Goal: Task Accomplishment & Management: Complete application form

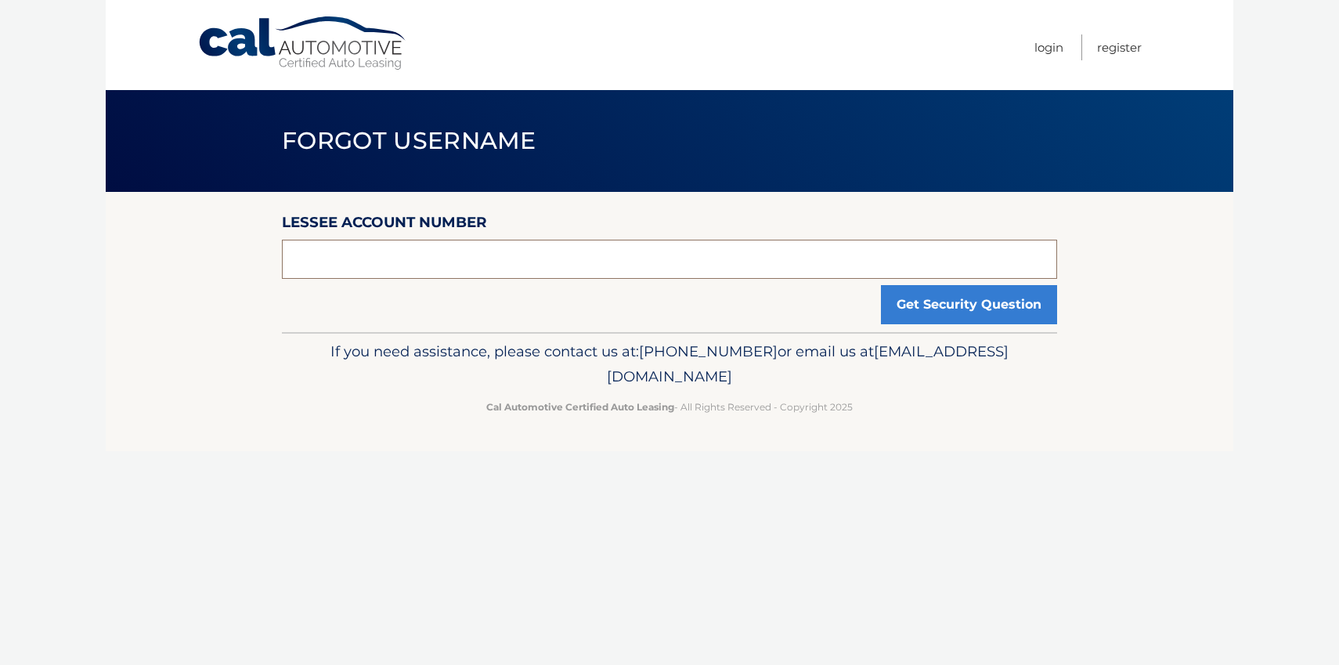
click at [508, 272] on input "text" at bounding box center [669, 259] width 775 height 39
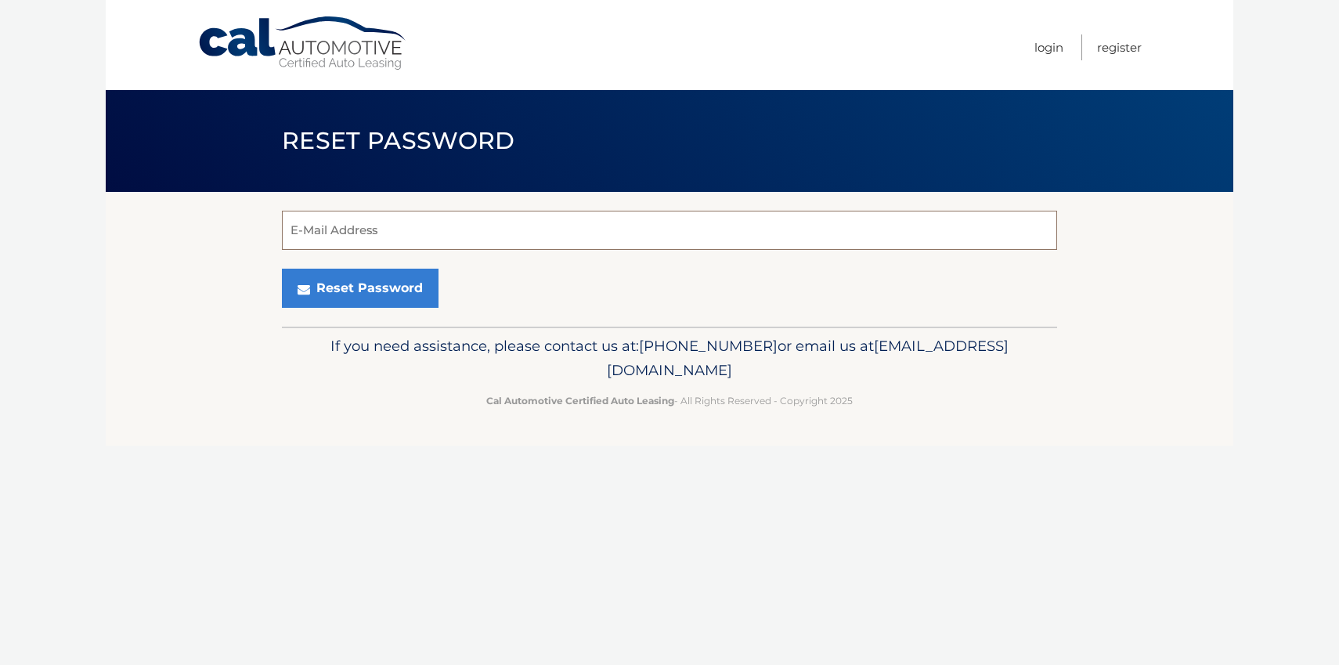
click at [499, 226] on input "E-Mail Address" at bounding box center [669, 230] width 775 height 39
type input "l"
type input "s_kolbert@yahoo.com"
click at [282, 268] on button "Reset Password" at bounding box center [360, 287] width 157 height 39
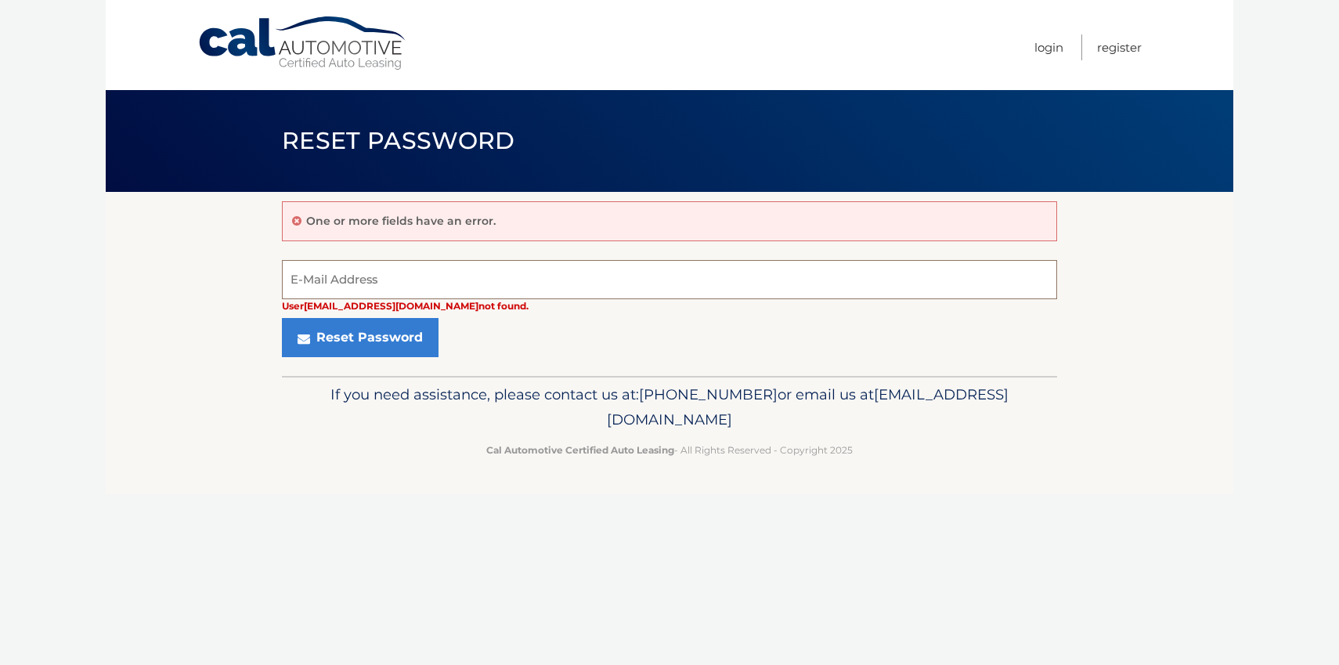
click at [452, 282] on input "E-Mail Address" at bounding box center [669, 279] width 775 height 39
type input "stephen@buffalotrimworks.com"
click at [282, 318] on button "Reset Password" at bounding box center [360, 337] width 157 height 39
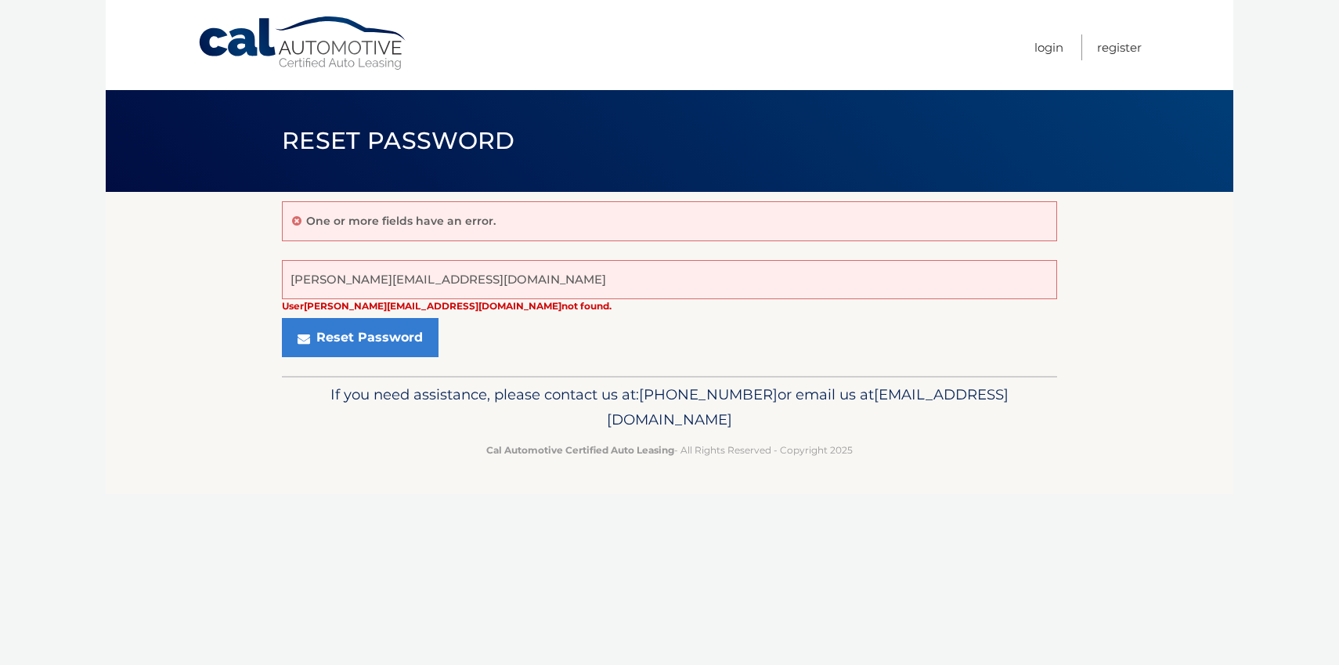
click at [369, 60] on link "Cal Automotive" at bounding box center [302, 44] width 211 height 56
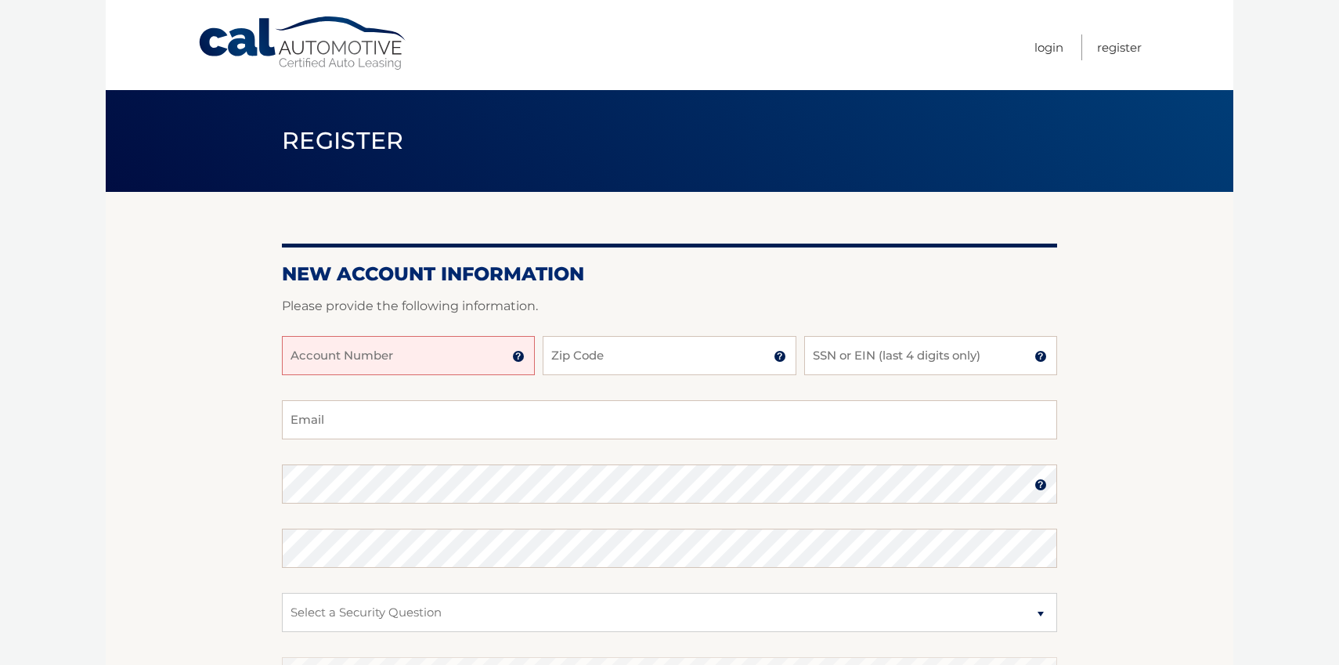
click at [477, 357] on input "Account Number" at bounding box center [408, 355] width 253 height 39
type input "44455600110"
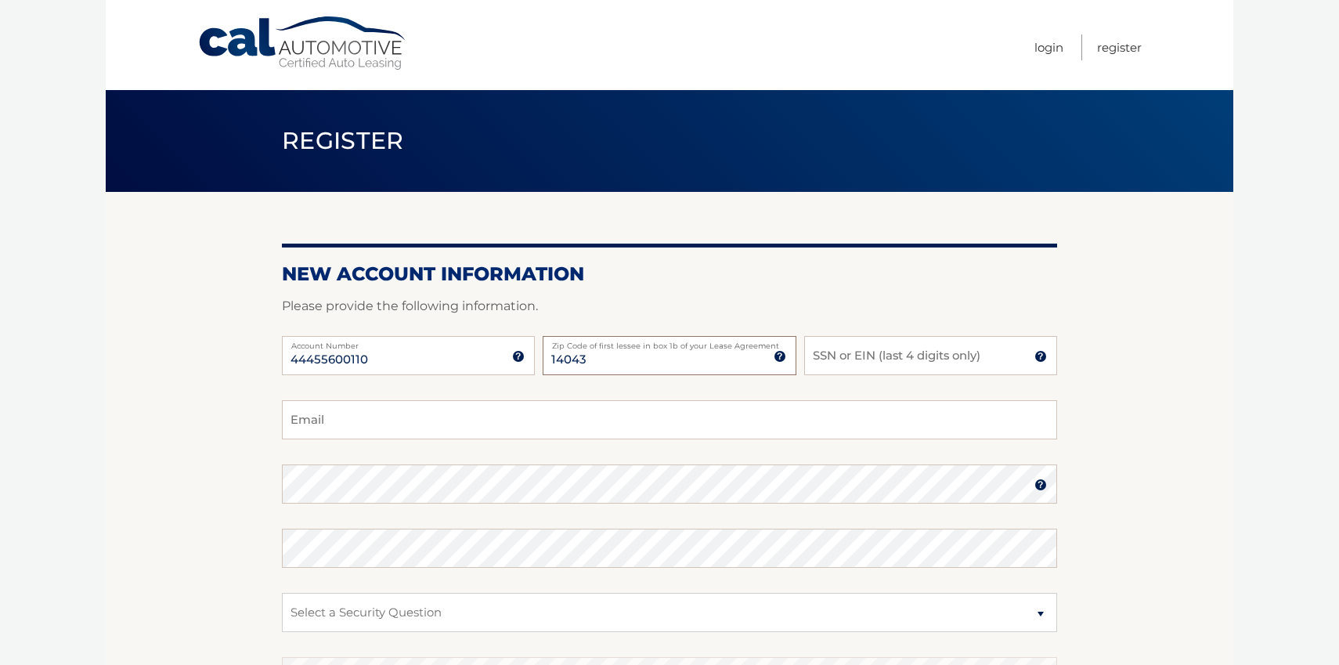
type input "14043"
type input "9753"
click at [474, 405] on input "Email" at bounding box center [669, 419] width 775 height 39
type input "s_kolbert@yahoo.com"
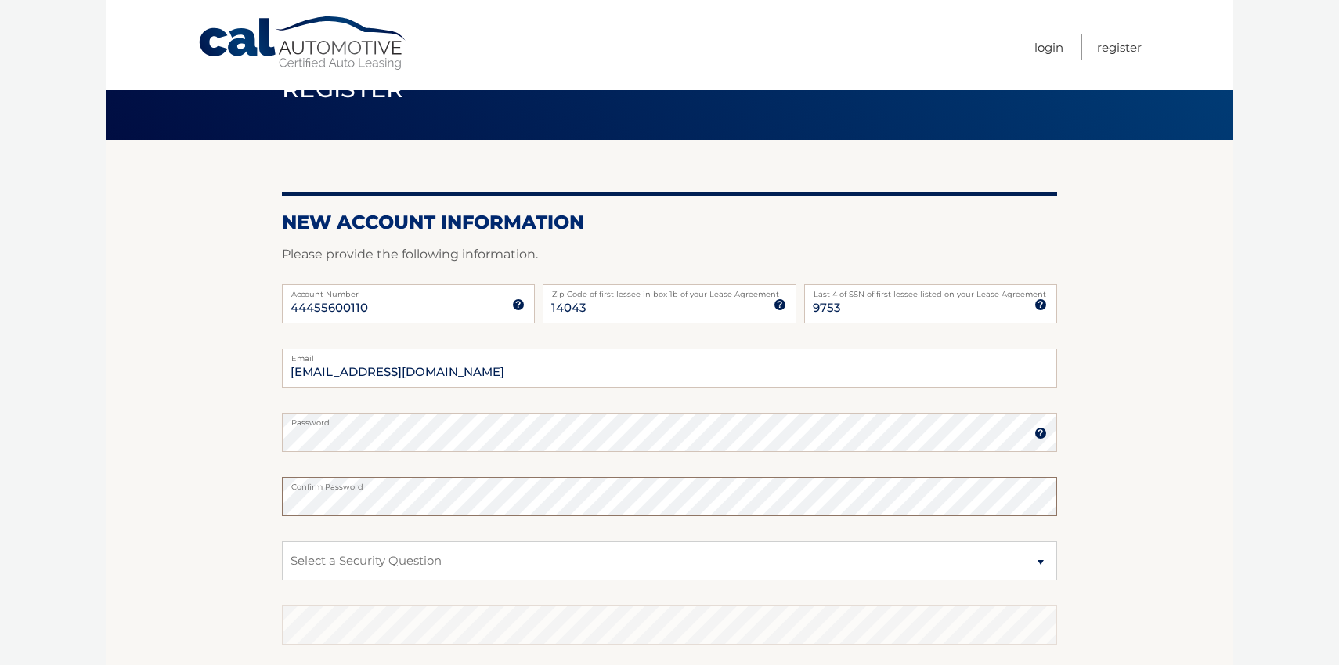
scroll to position [82, 0]
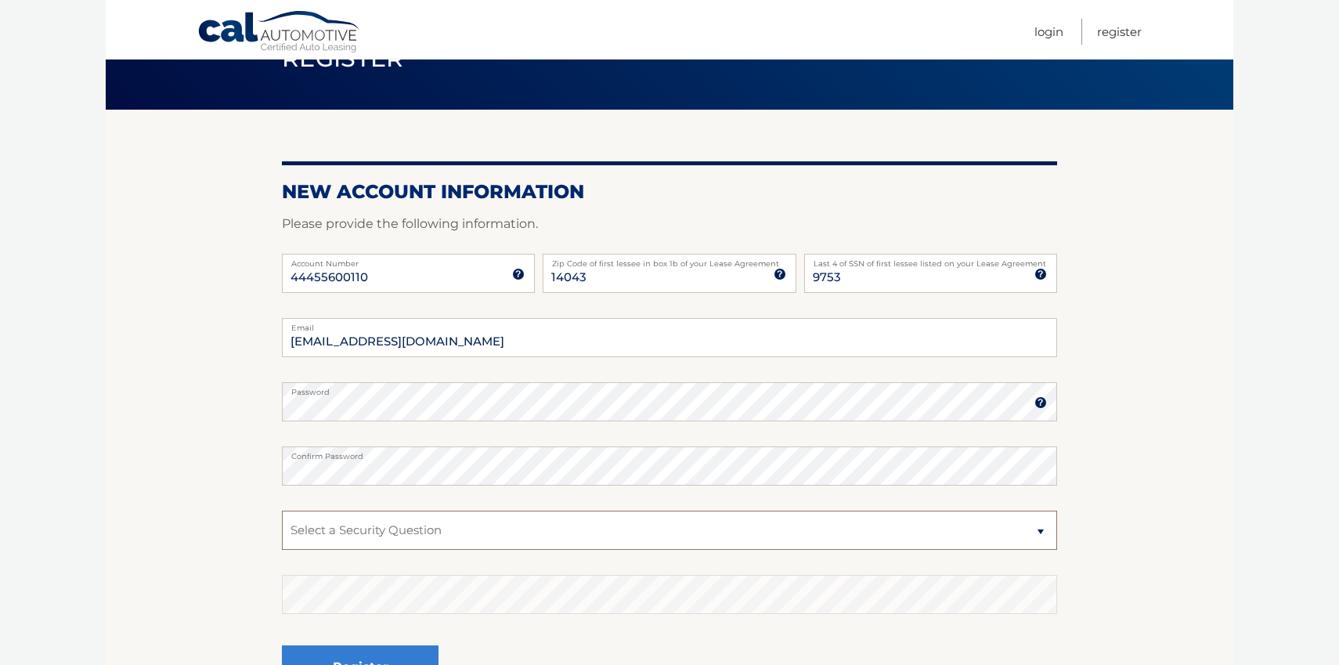
click at [398, 512] on select "Select a Security Question What was the name of your elementary school? What is…" at bounding box center [669, 529] width 775 height 39
select select "3"
click at [282, 510] on select "Select a Security Question What was the name of your elementary school? What is…" at bounding box center [669, 529] width 775 height 39
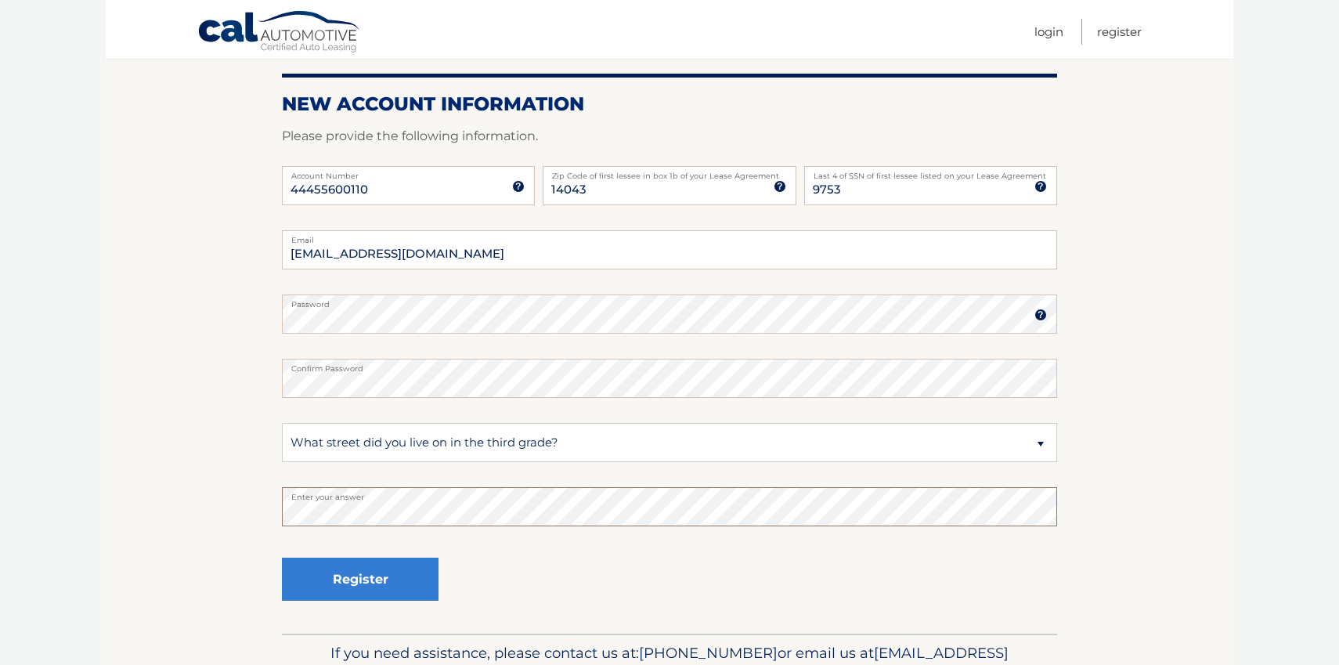
scroll to position [199, 0]
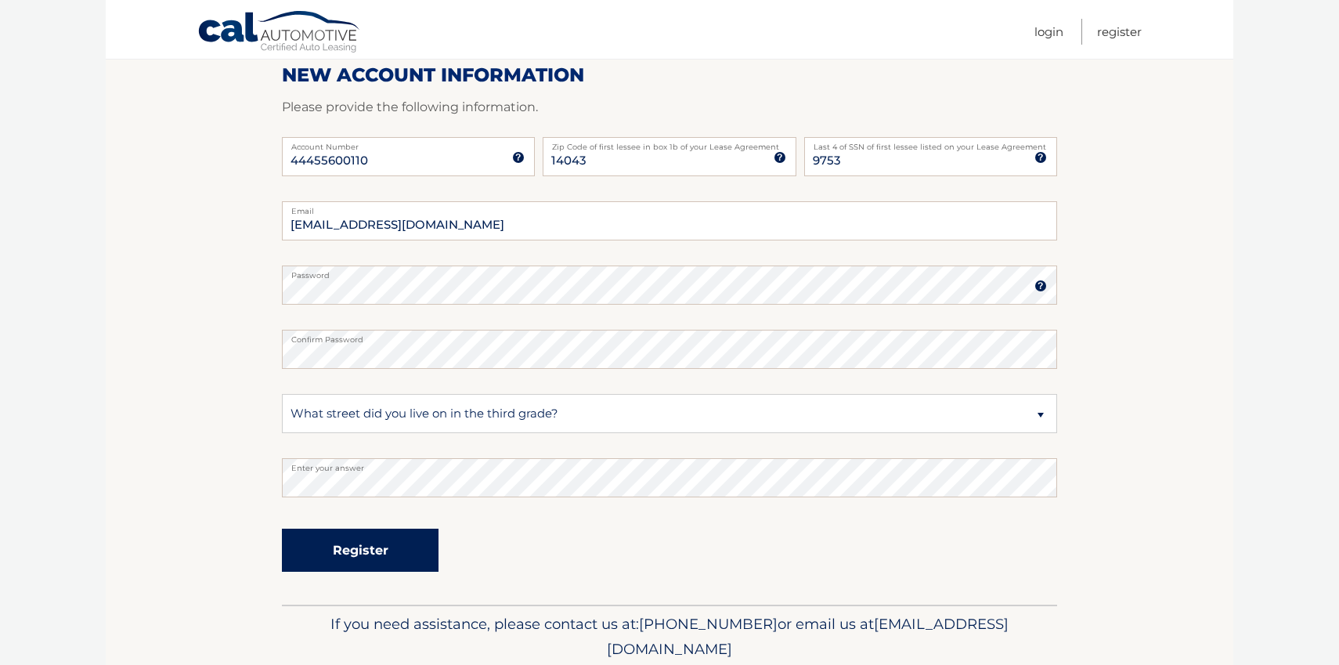
click at [402, 557] on button "Register" at bounding box center [360, 549] width 157 height 43
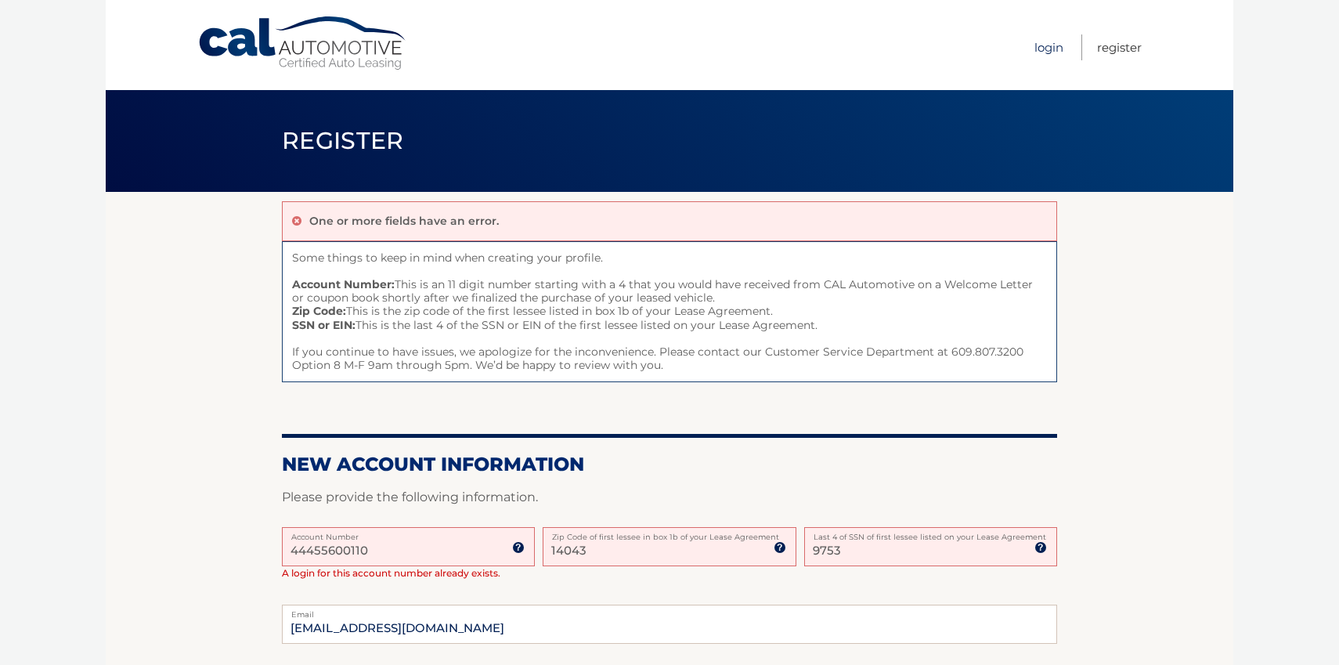
click at [1037, 53] on link "Login" at bounding box center [1048, 47] width 29 height 26
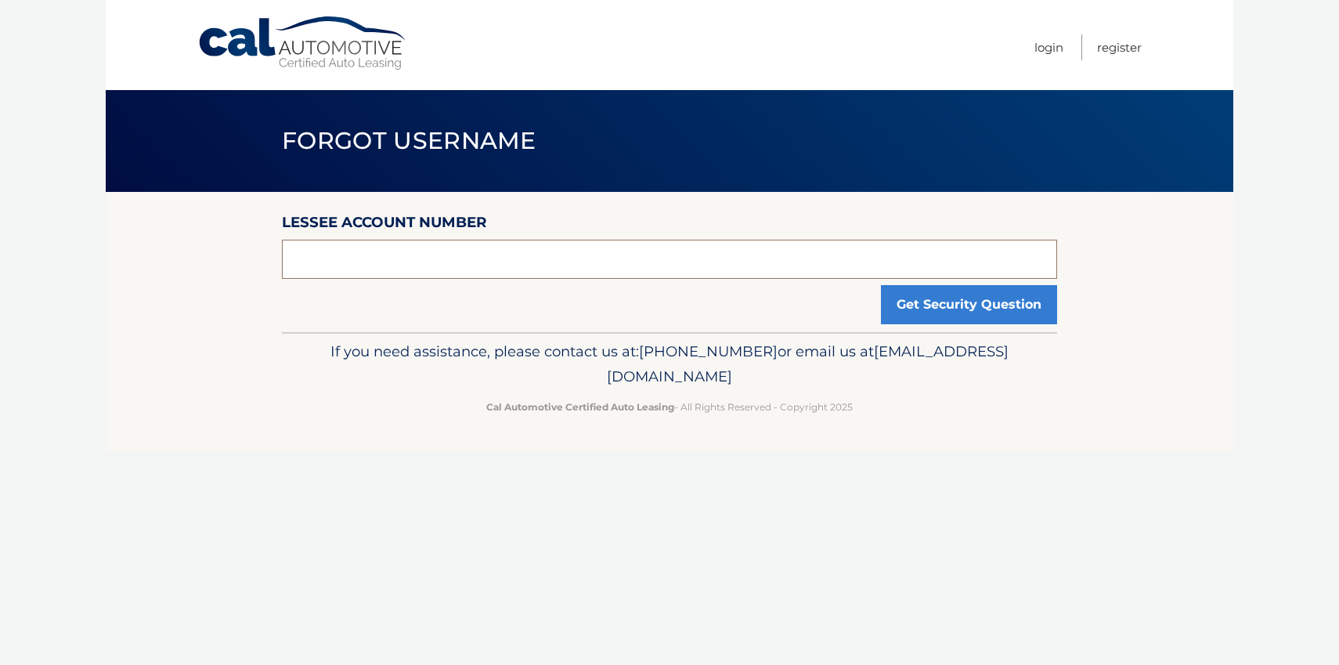
click at [579, 268] on input "text" at bounding box center [669, 259] width 775 height 39
type input "44455600110"
click at [907, 301] on button "Get Security Question" at bounding box center [969, 304] width 176 height 39
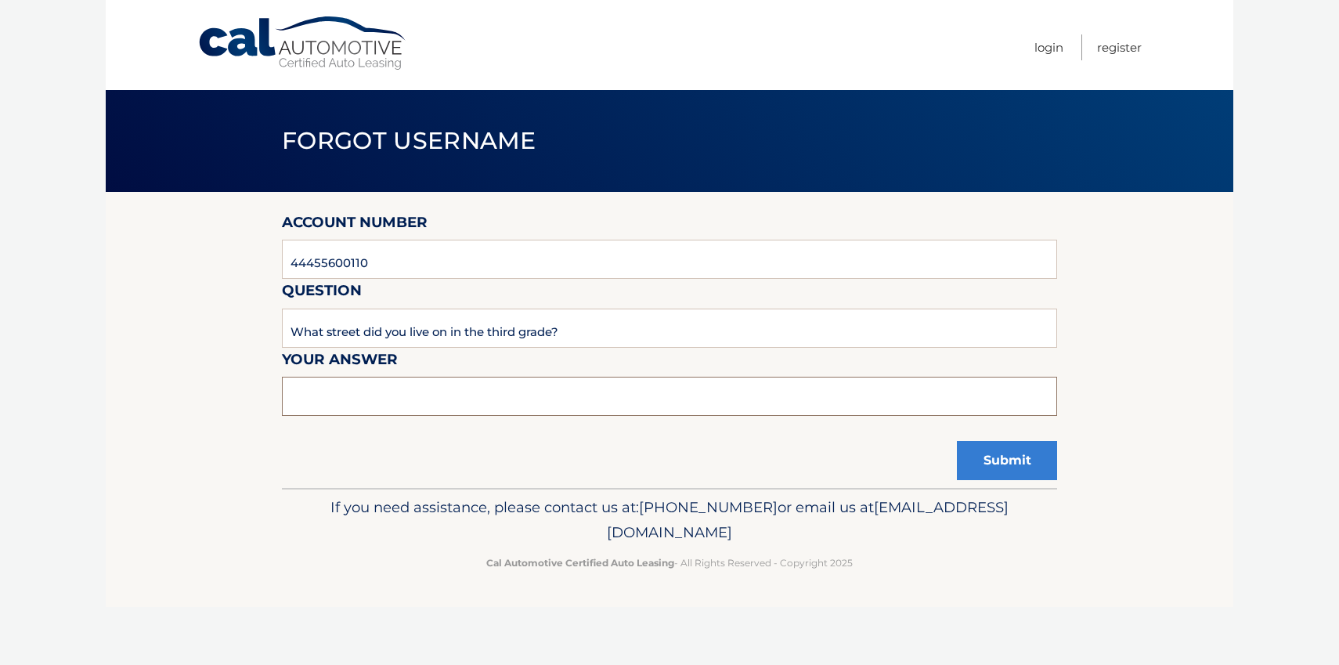
click at [454, 391] on input "text" at bounding box center [669, 396] width 775 height 39
type input "N Prince"
click at [1029, 459] on button "Submit" at bounding box center [1007, 460] width 100 height 39
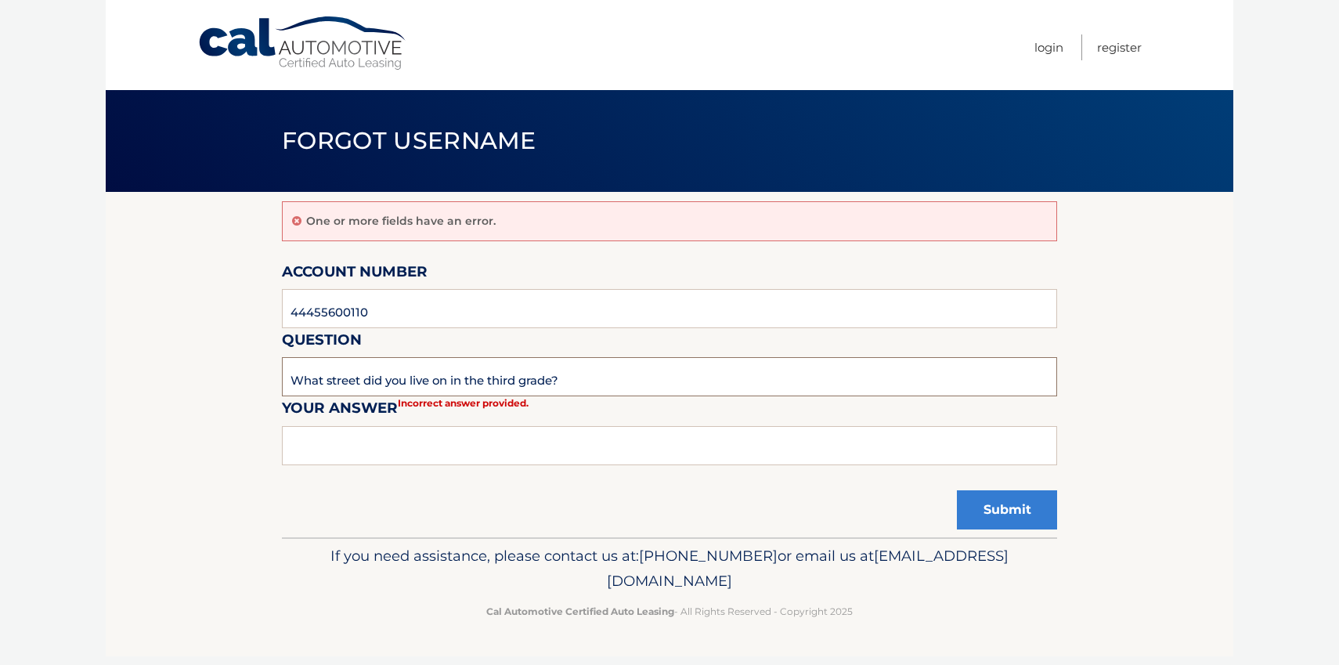
click at [510, 378] on input "What street did you live on in the third grade?" at bounding box center [669, 376] width 775 height 39
click at [479, 438] on input "text" at bounding box center [669, 445] width 775 height 39
type input "north prince"
click at [1006, 514] on button "Submit" at bounding box center [1007, 509] width 100 height 39
click at [651, 452] on input "text" at bounding box center [669, 445] width 775 height 39
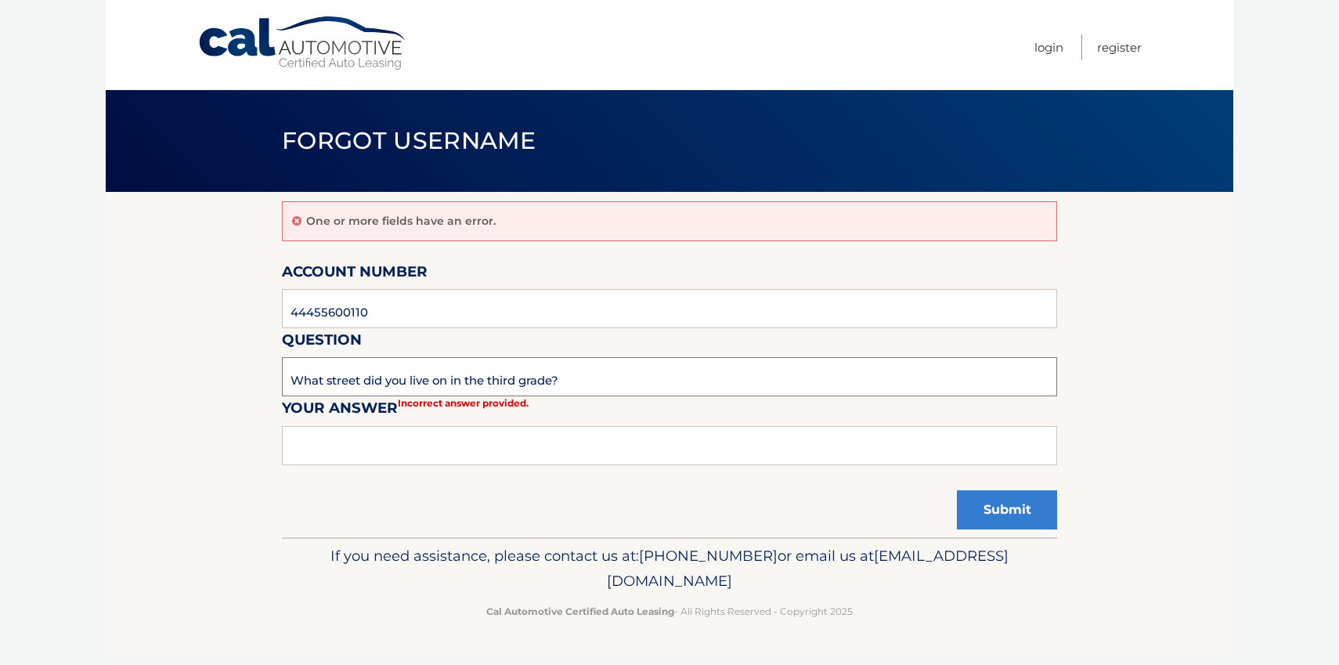
click at [615, 369] on input "What street did you live on in the third grade?" at bounding box center [669, 376] width 775 height 39
click at [586, 431] on input "text" at bounding box center [669, 445] width 775 height 39
type input "NPrince"
click at [957, 490] on button "Submit" at bounding box center [1007, 509] width 100 height 39
click at [982, 521] on button "Submit" at bounding box center [1007, 509] width 100 height 39
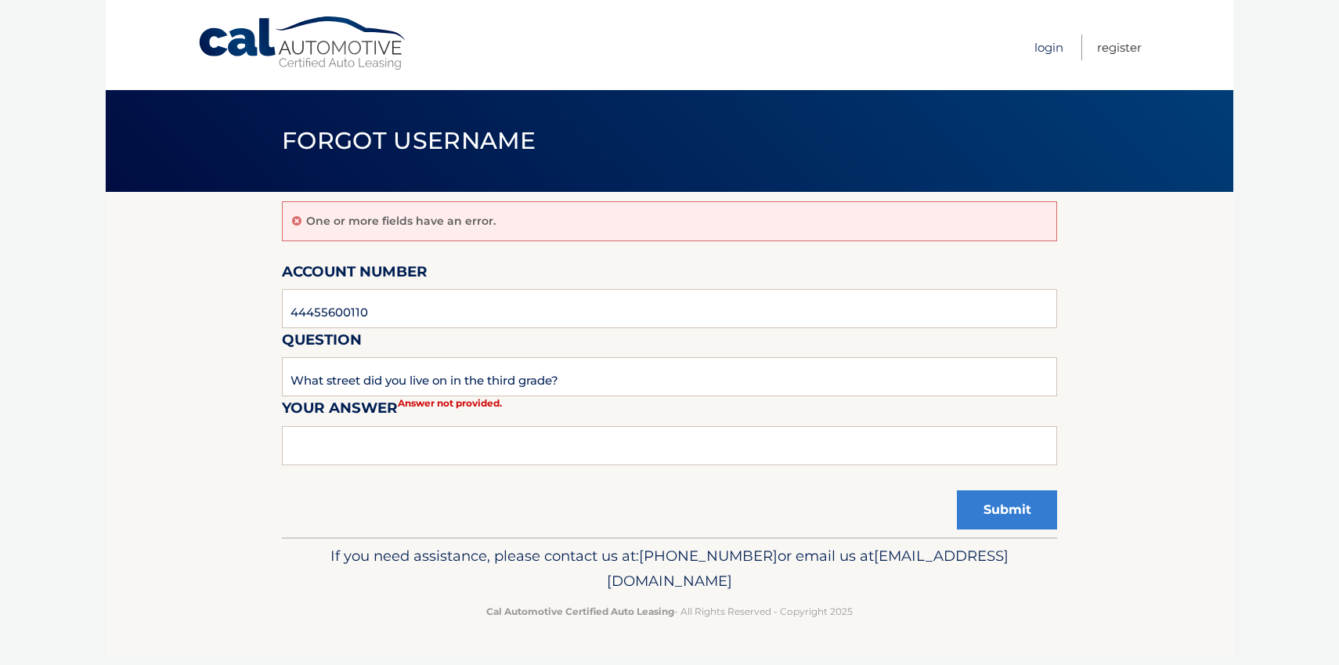
click at [1044, 41] on link "Login" at bounding box center [1048, 47] width 29 height 26
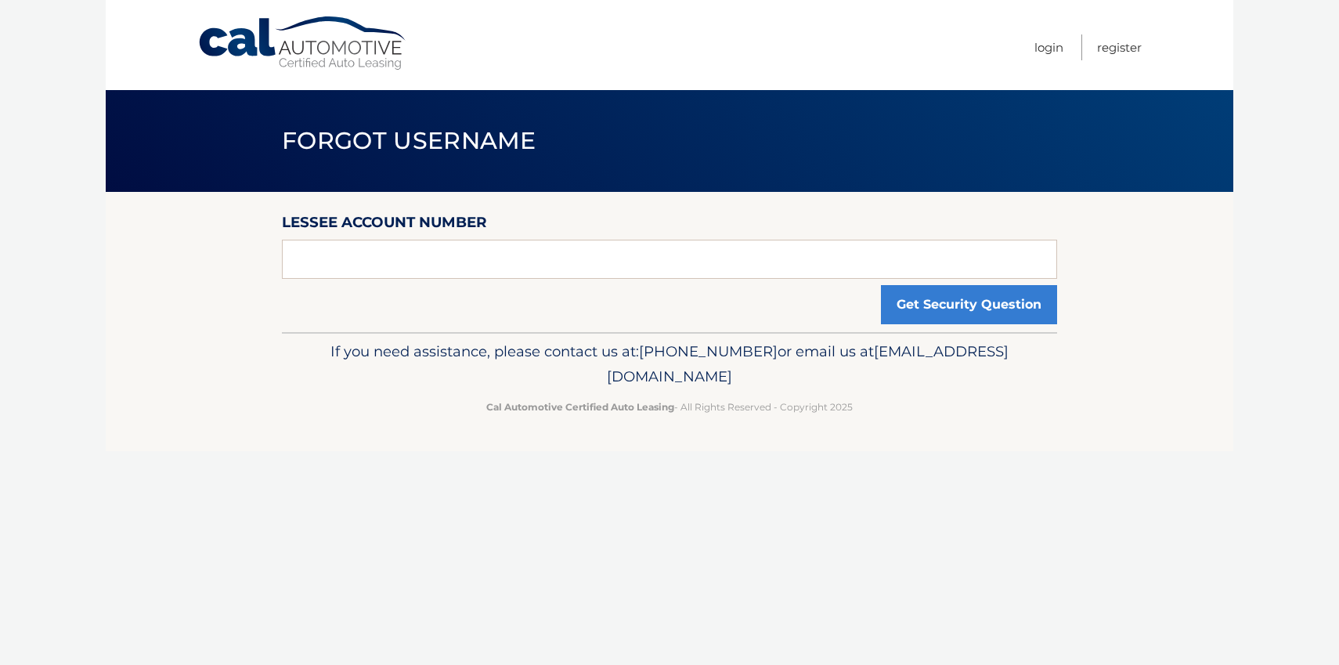
click at [598, 231] on form "Lessee Account Number Get Security Question" at bounding box center [669, 245] width 775 height 68
click at [600, 264] on input "text" at bounding box center [669, 259] width 775 height 39
type input "44455600110"
click at [992, 302] on button "Get Security Question" at bounding box center [969, 304] width 176 height 39
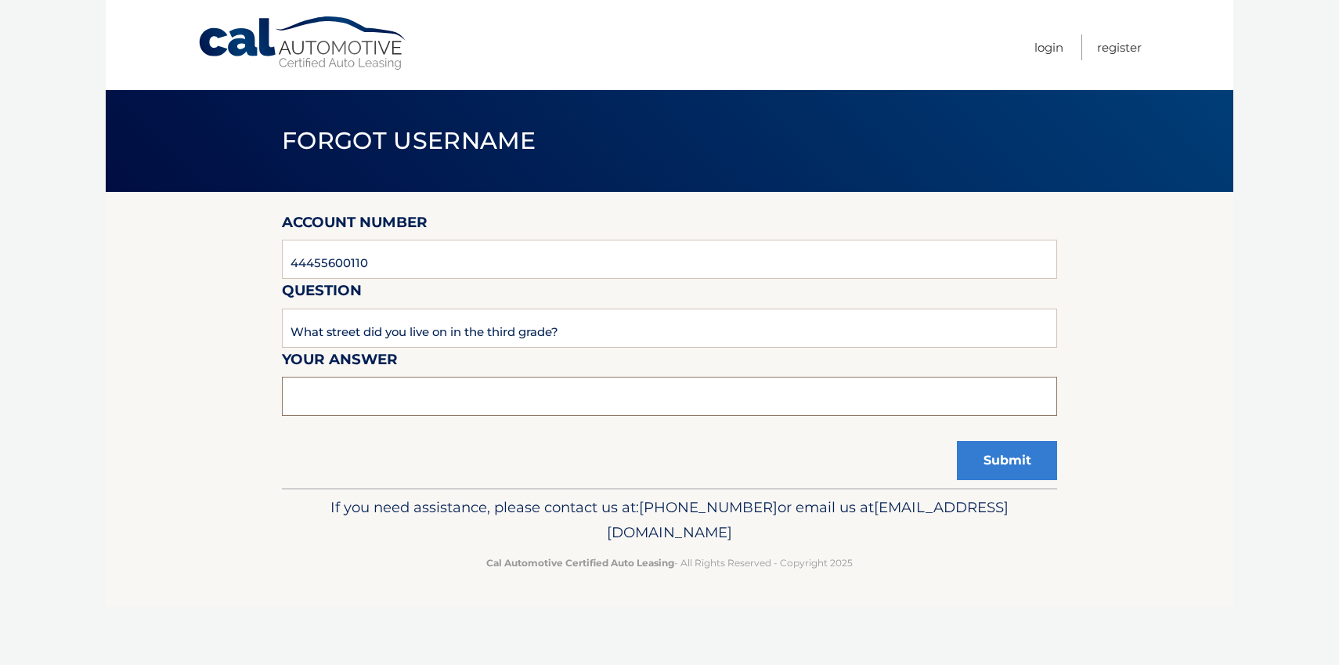
click at [457, 396] on input "text" at bounding box center [669, 396] width 775 height 39
type input "n"
type input "northprince"
click at [957, 441] on button "Submit" at bounding box center [1007, 460] width 100 height 39
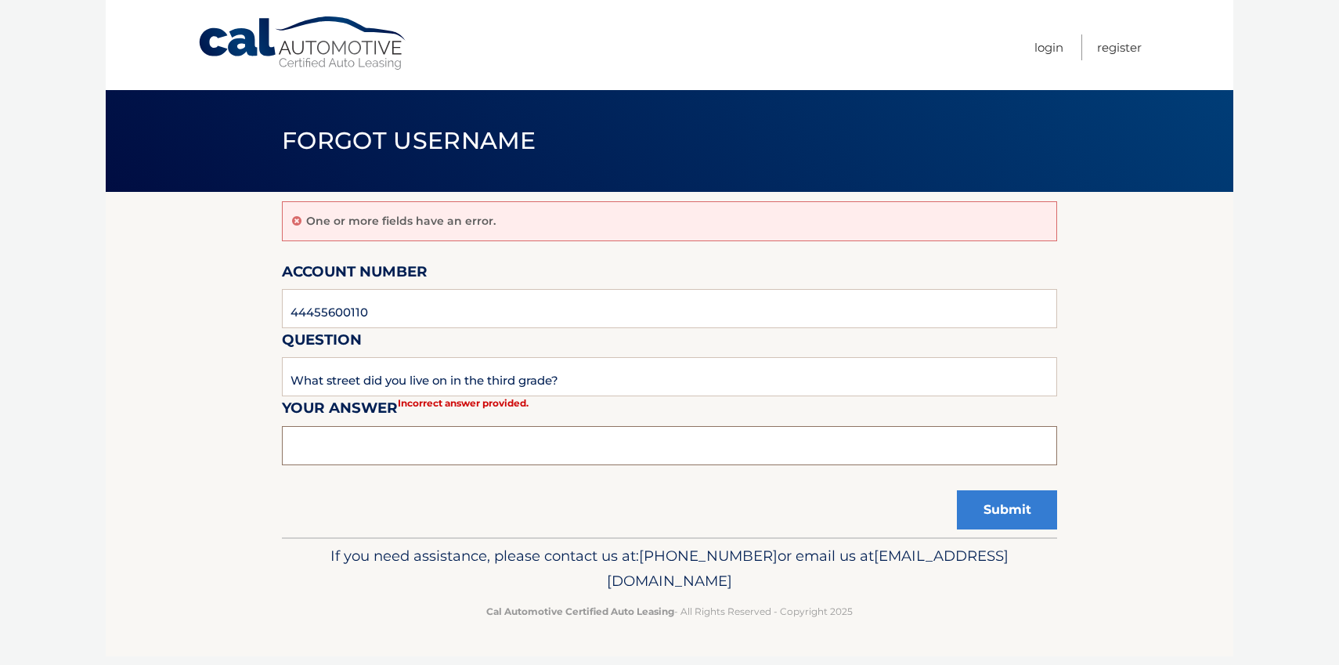
click at [542, 447] on input "text" at bounding box center [669, 445] width 775 height 39
type input "n prince"
click at [957, 490] on button "Submit" at bounding box center [1007, 509] width 100 height 39
